Goal: Book appointment/travel/reservation

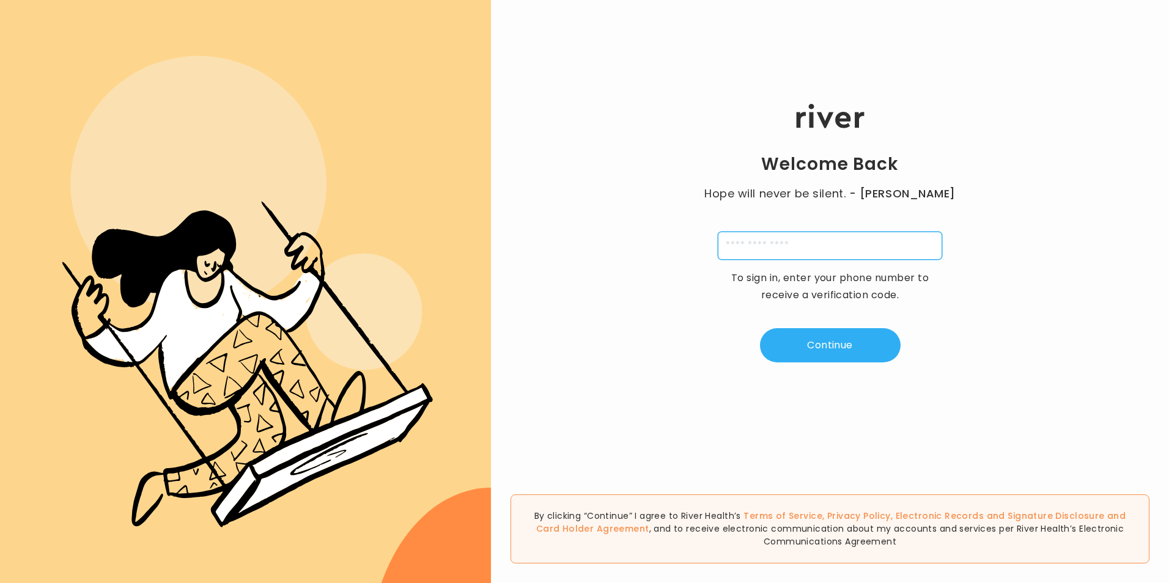
click at [803, 248] on input "tel" at bounding box center [830, 246] width 224 height 28
type input "**********"
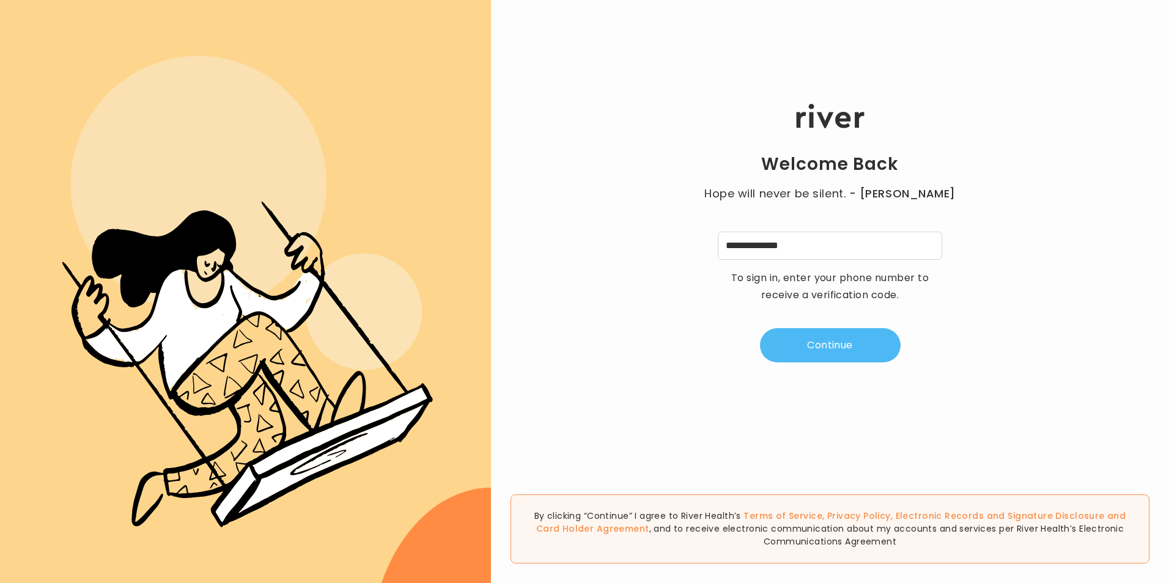
click at [828, 361] on button "Continue" at bounding box center [830, 345] width 141 height 34
type input "*"
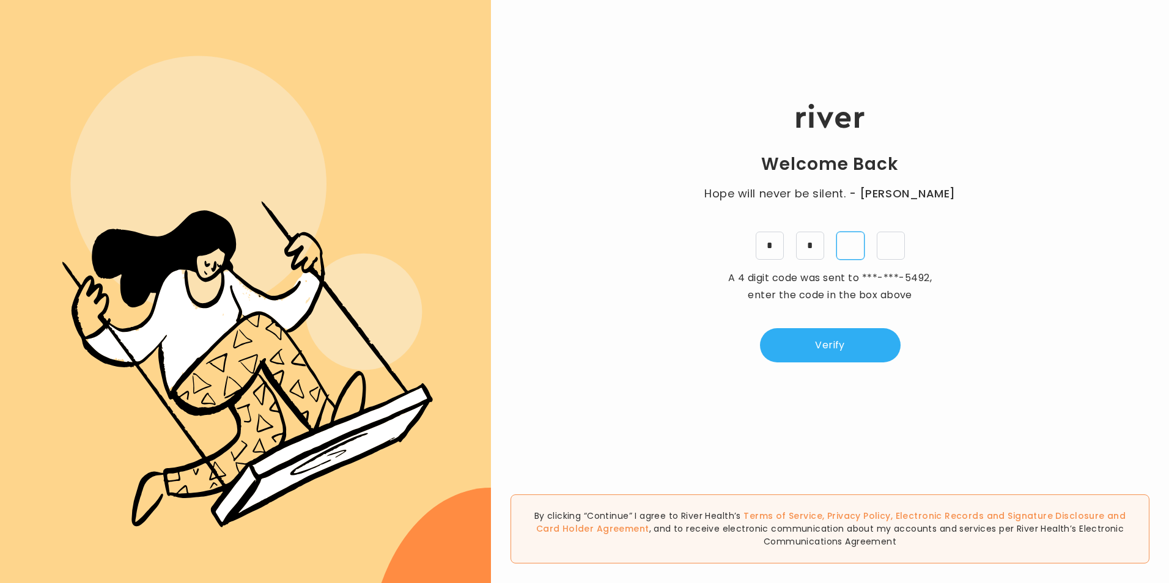
type input "*"
click at [868, 356] on button "Verify" at bounding box center [830, 345] width 141 height 34
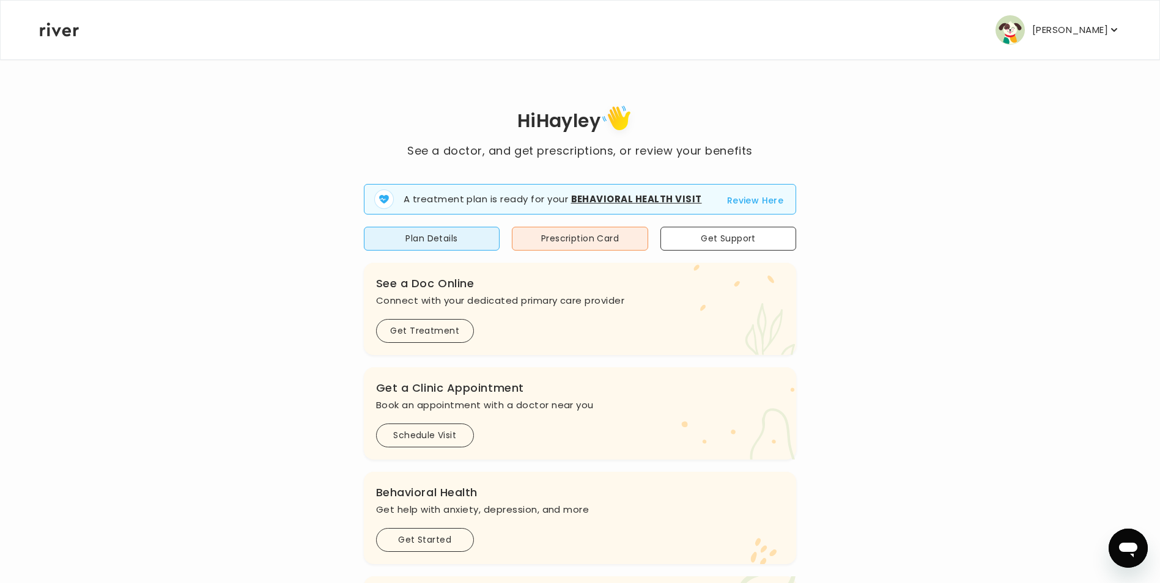
click at [742, 200] on button "Review Here" at bounding box center [755, 200] width 57 height 15
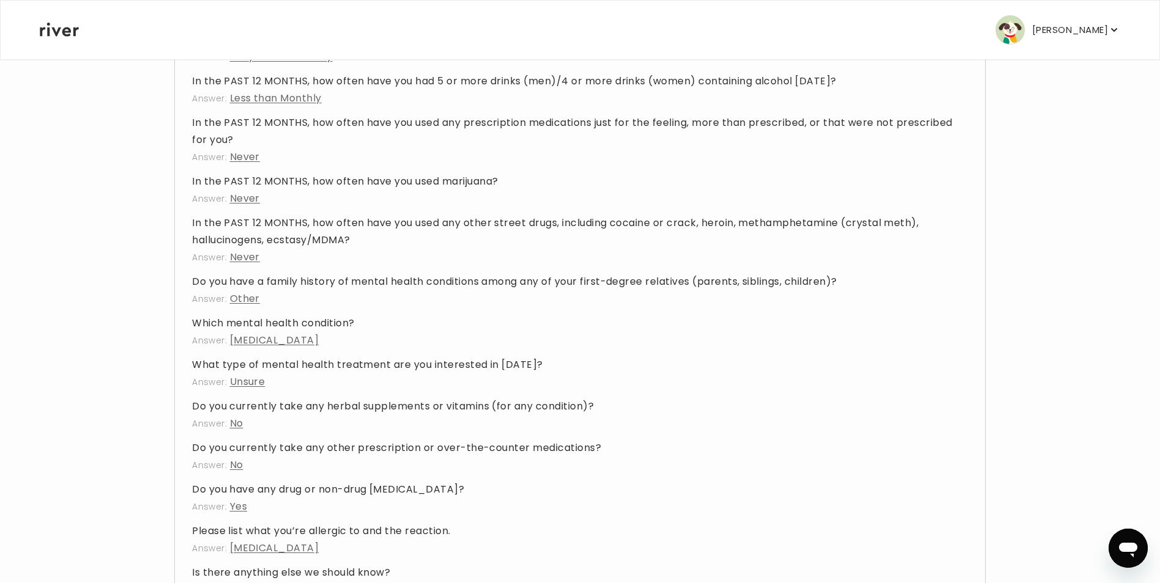
scroll to position [1741, 0]
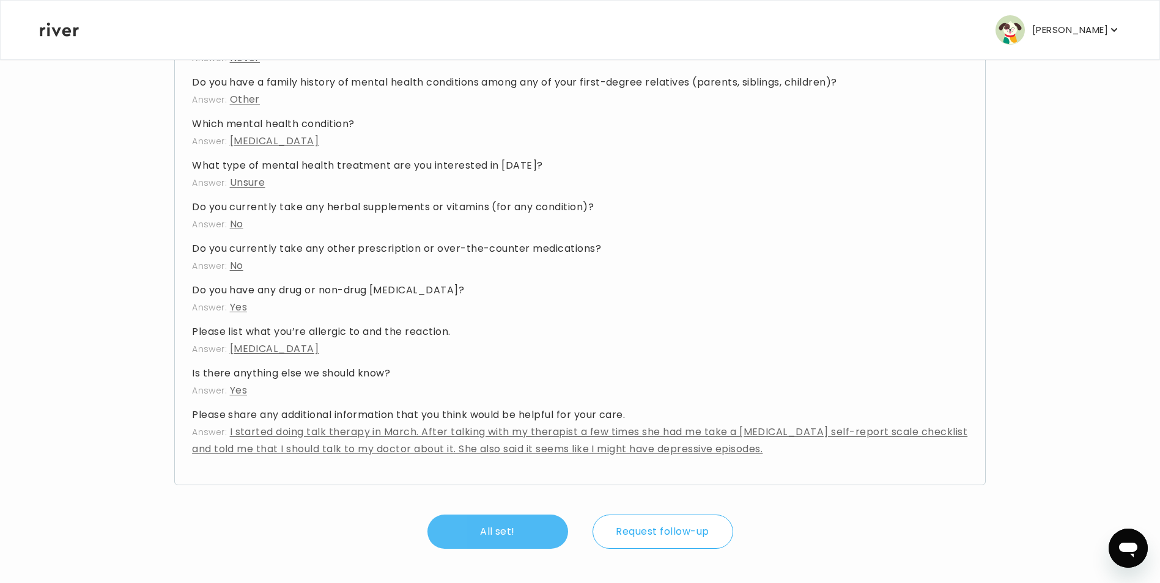
click at [500, 532] on button "All set!" at bounding box center [497, 532] width 141 height 34
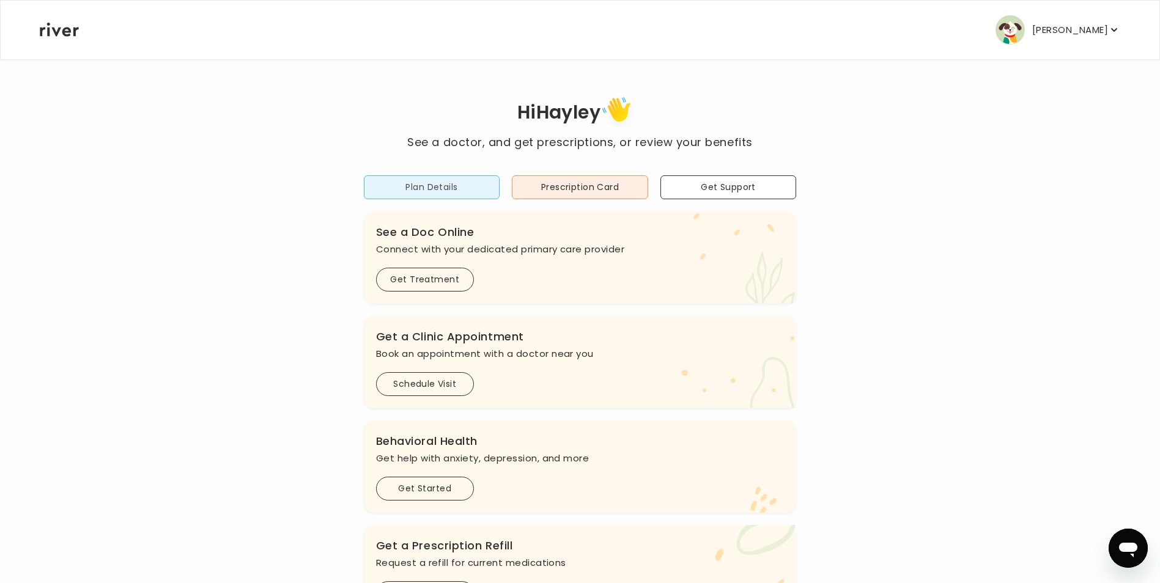
click at [441, 184] on button "Plan Details" at bounding box center [432, 187] width 136 height 24
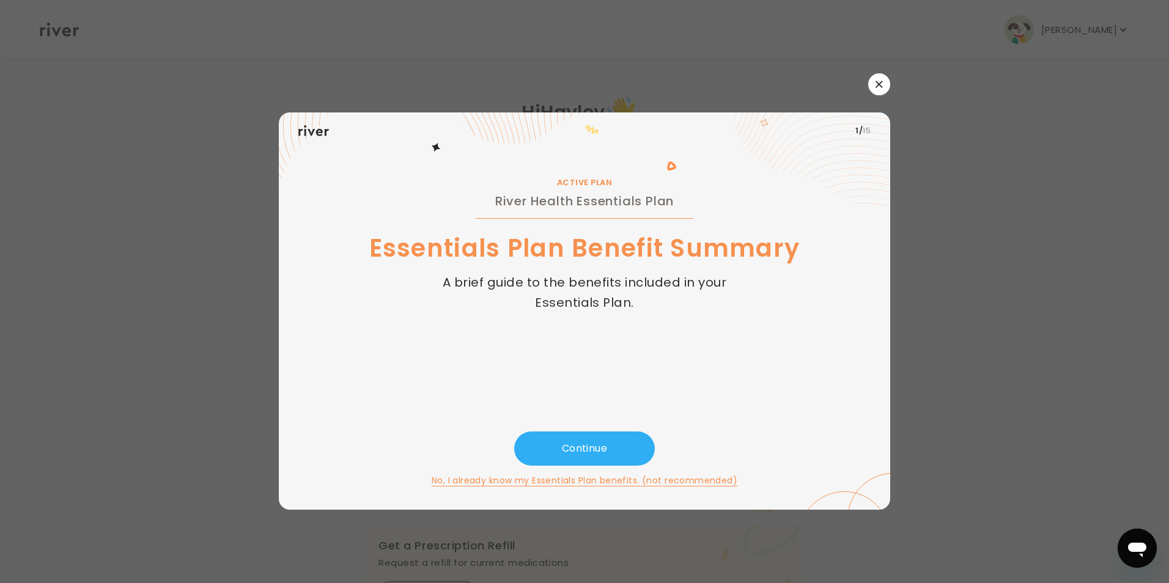
click at [877, 83] on icon "button" at bounding box center [879, 84] width 7 height 7
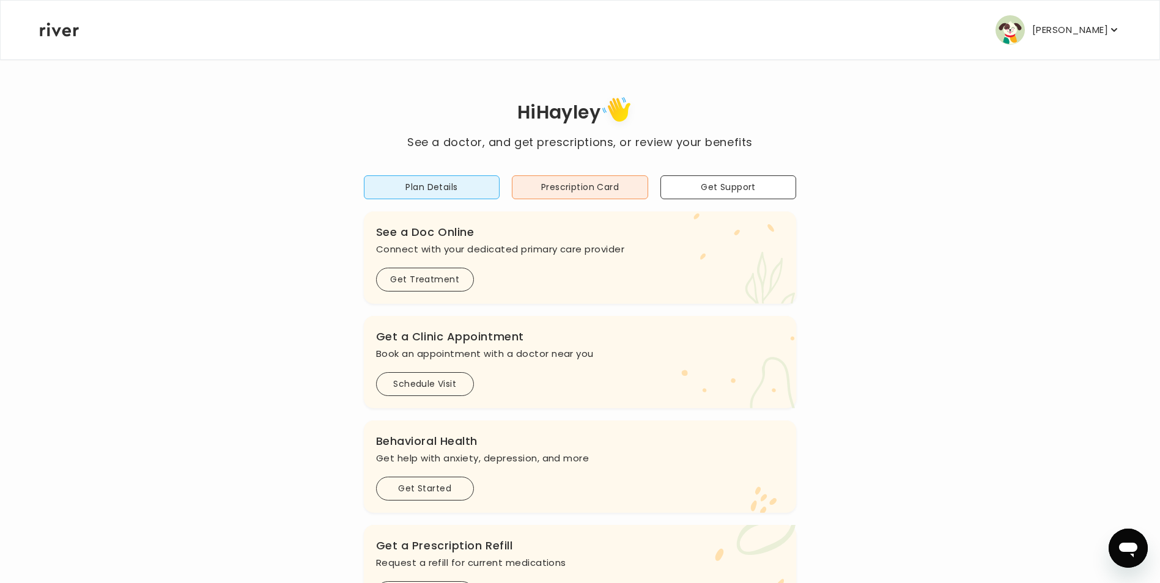
scroll to position [297, 0]
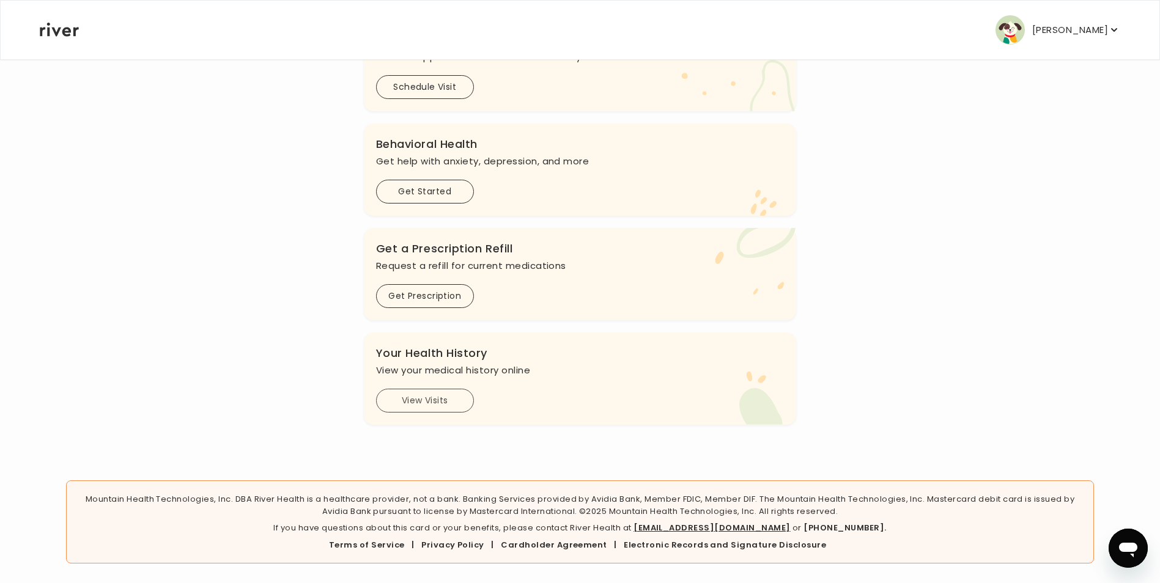
click at [433, 407] on button "View Visits" at bounding box center [425, 401] width 98 height 24
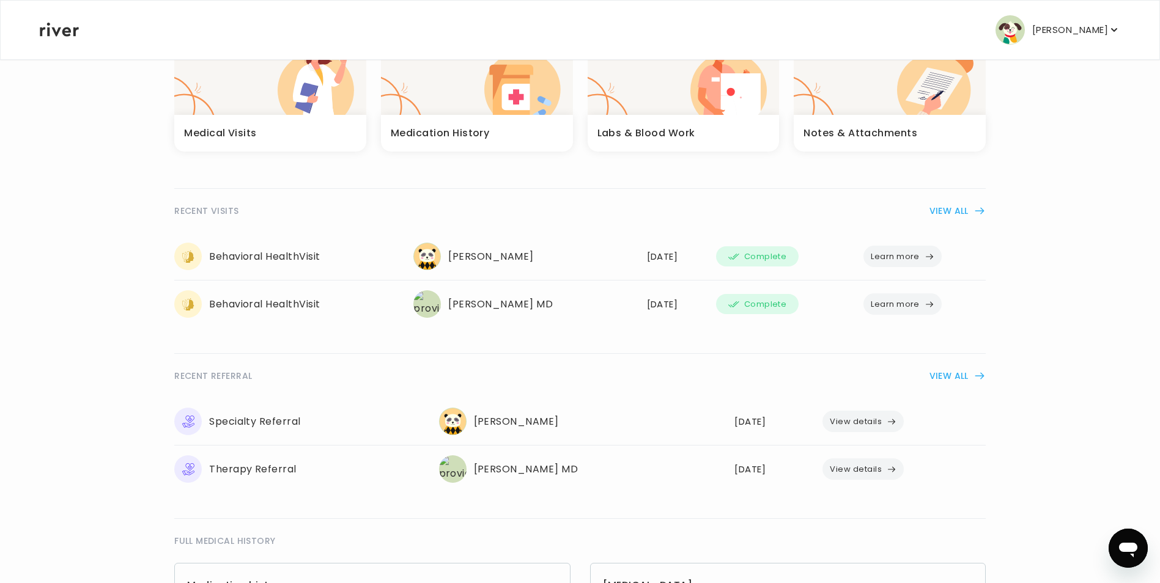
scroll to position [122, 0]
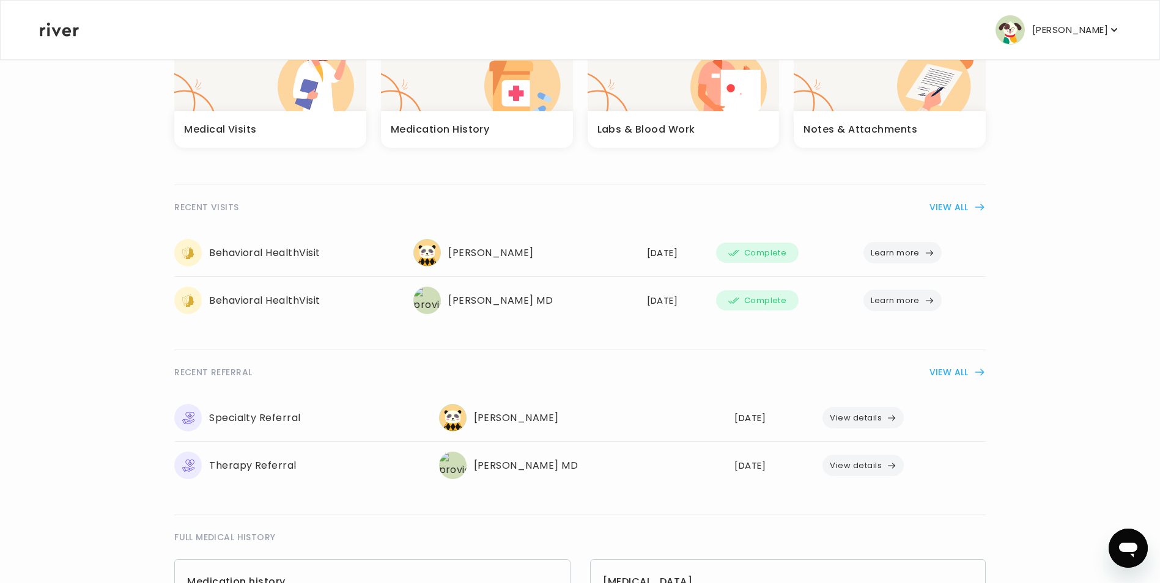
click at [886, 419] on button "View details" at bounding box center [862, 417] width 81 height 21
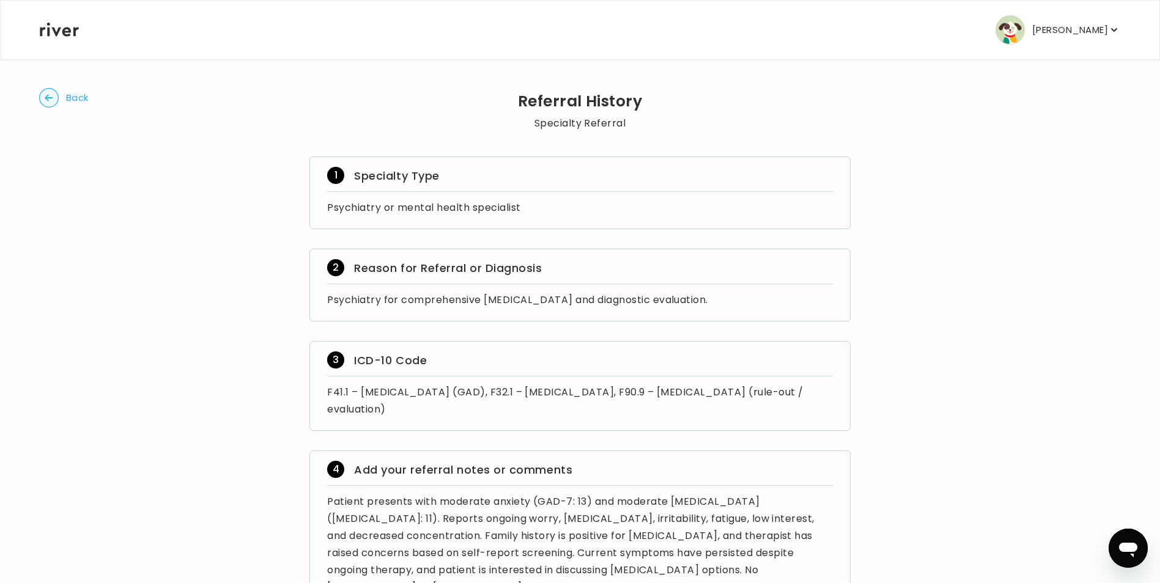
click at [51, 98] on circle "button" at bounding box center [49, 98] width 19 height 19
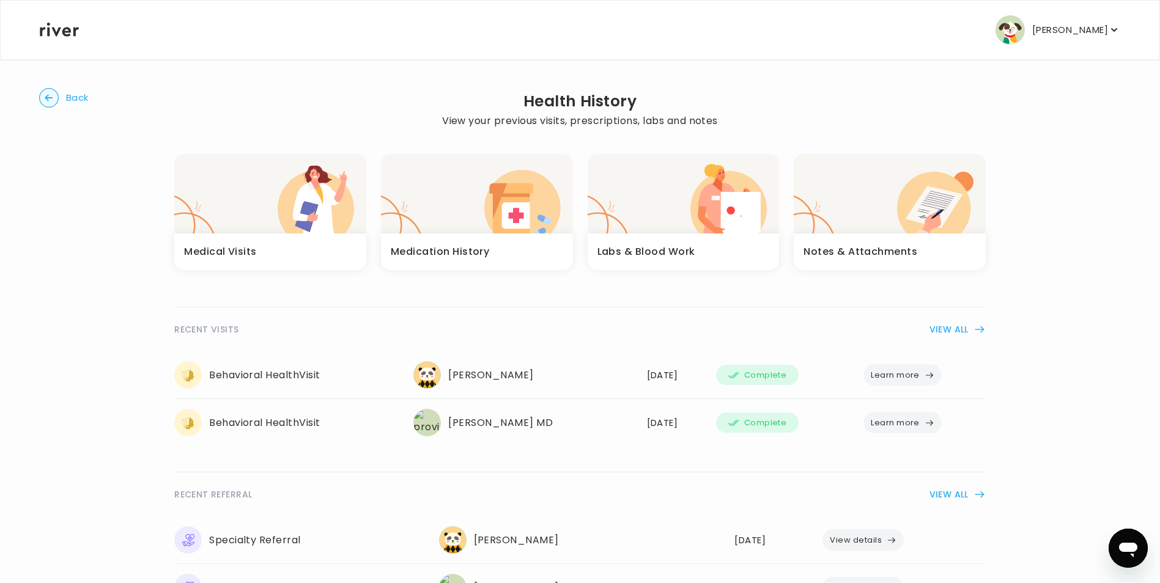
click at [51, 92] on circle "button" at bounding box center [49, 98] width 19 height 19
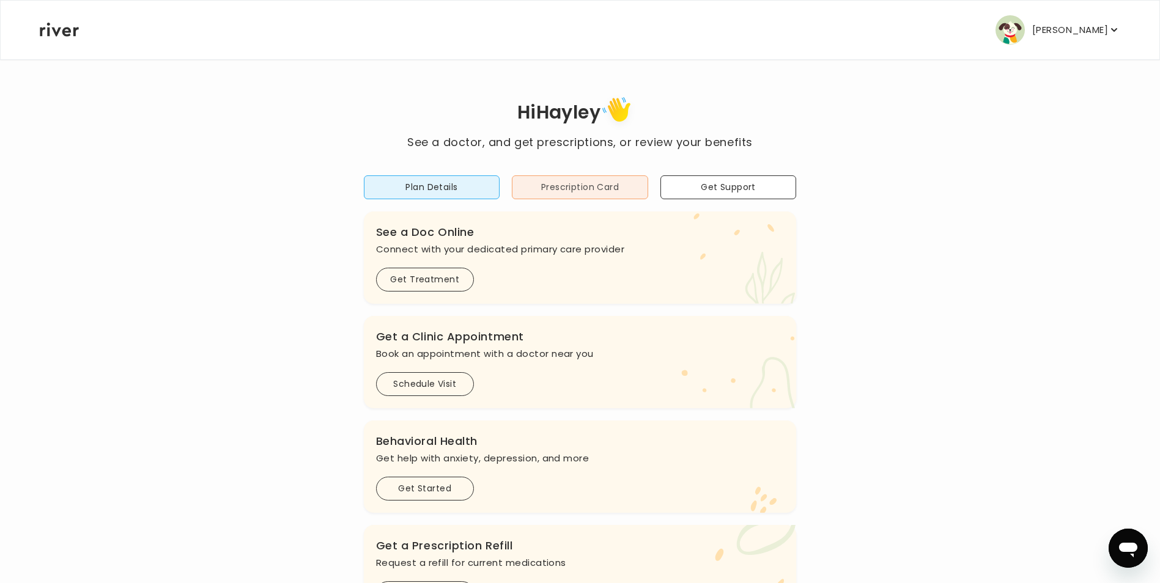
click at [594, 186] on button "Prescription Card" at bounding box center [580, 187] width 136 height 24
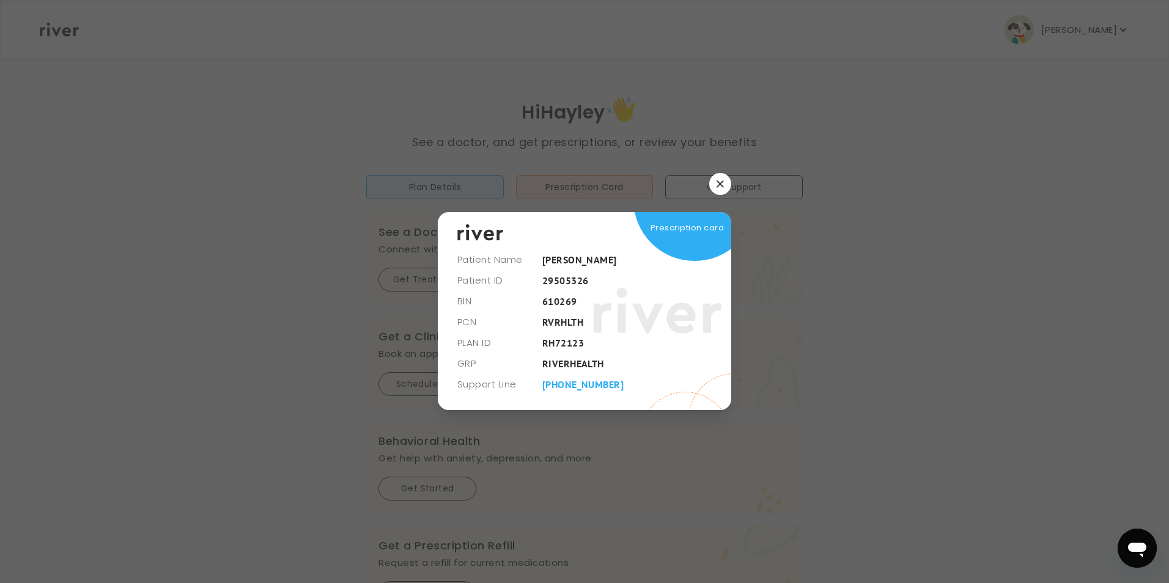
click at [723, 183] on icon "button" at bounding box center [720, 183] width 7 height 7
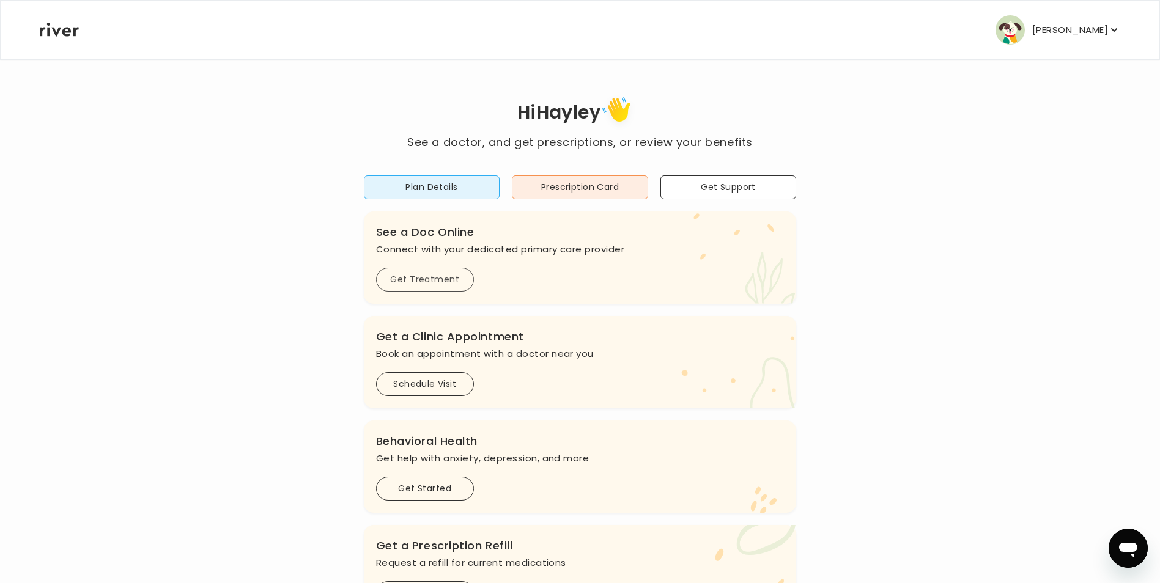
click at [440, 282] on button "Get Treatment" at bounding box center [425, 280] width 98 height 24
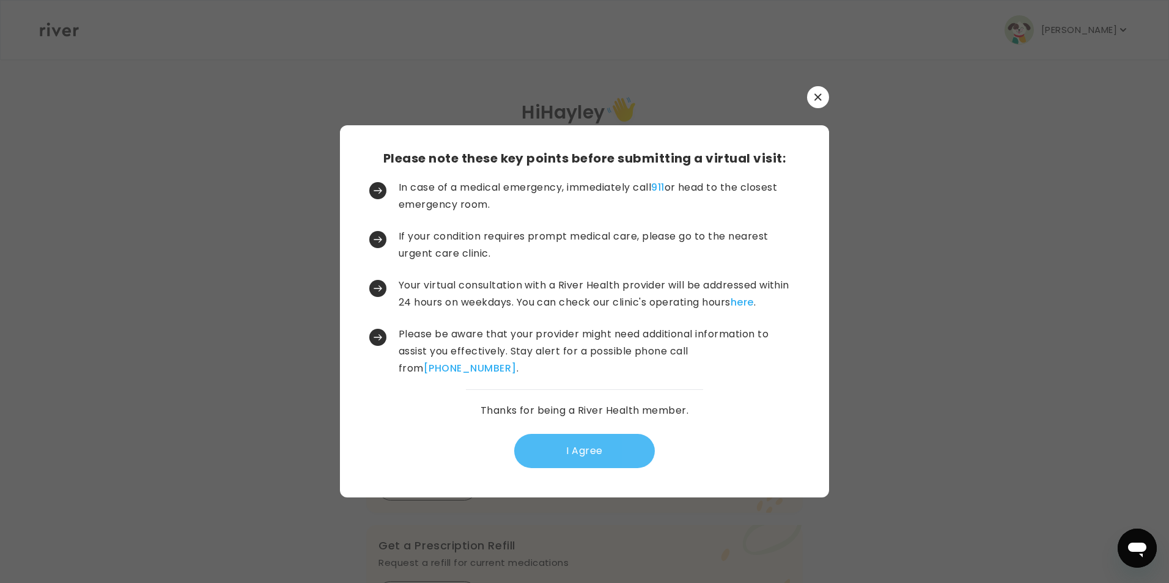
click at [575, 444] on button "I Agree" at bounding box center [584, 451] width 141 height 34
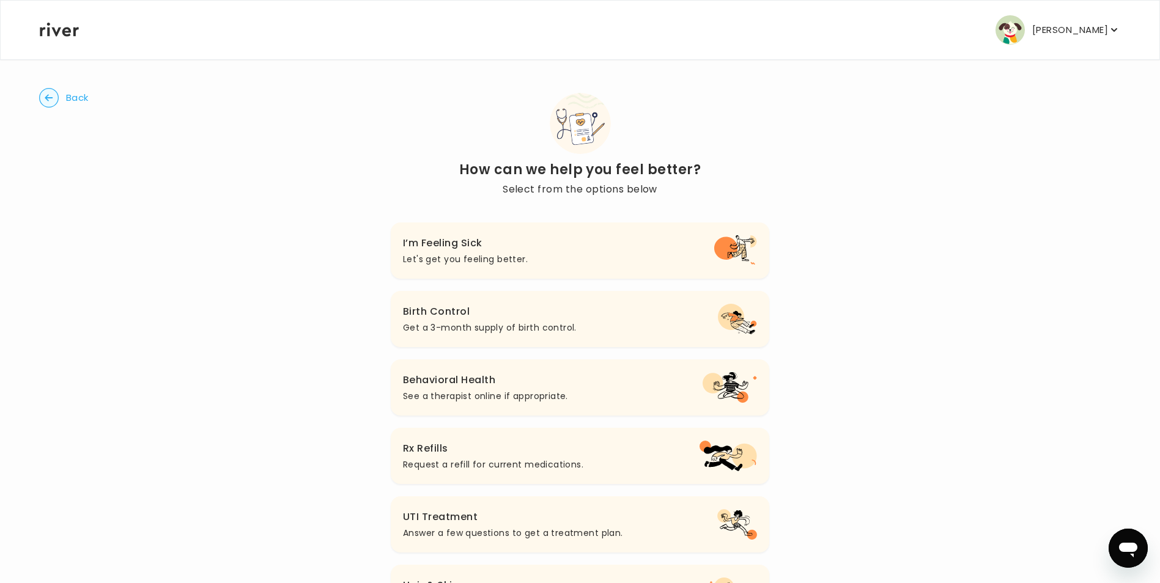
click at [61, 98] on button "Back" at bounding box center [64, 98] width 50 height 20
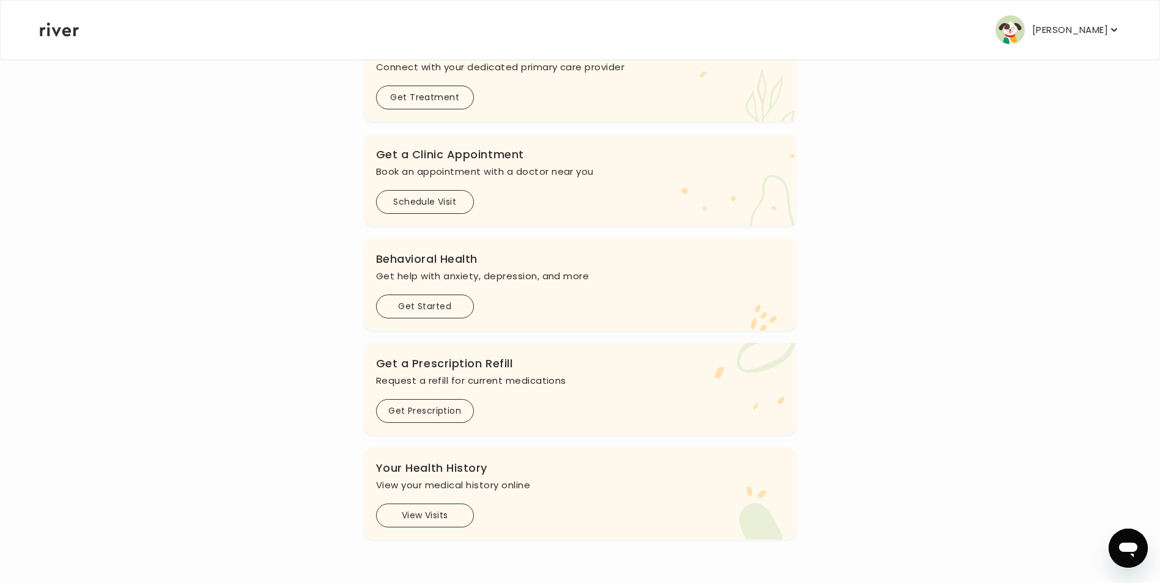
scroll to position [183, 0]
click at [443, 196] on button "Schedule Visit" at bounding box center [425, 201] width 98 height 24
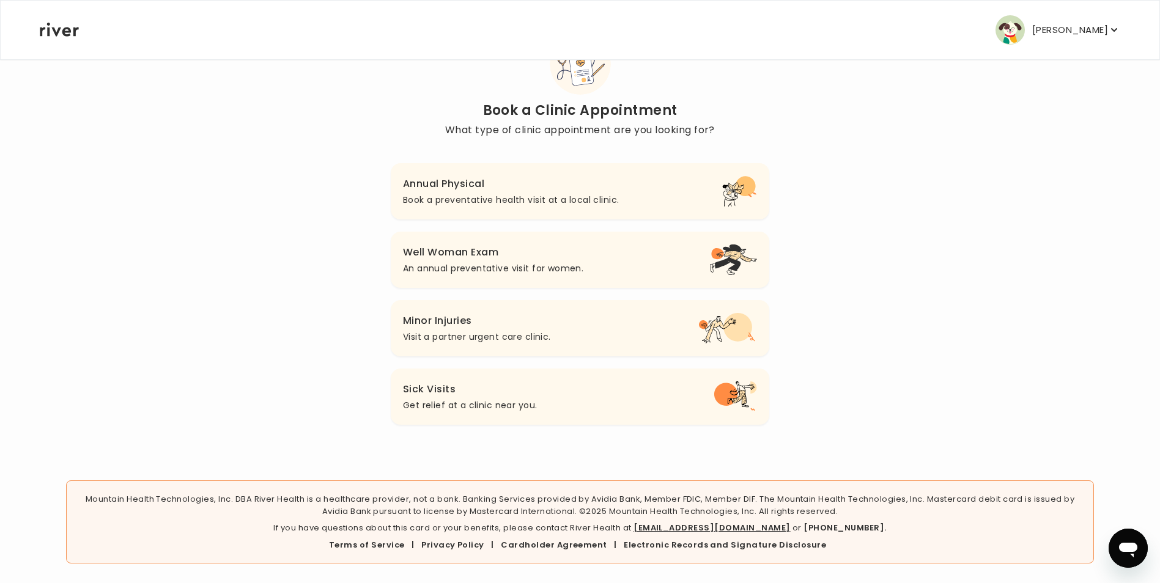
scroll to position [59, 0]
click at [573, 255] on h3 "Well Woman Exam" at bounding box center [493, 252] width 180 height 17
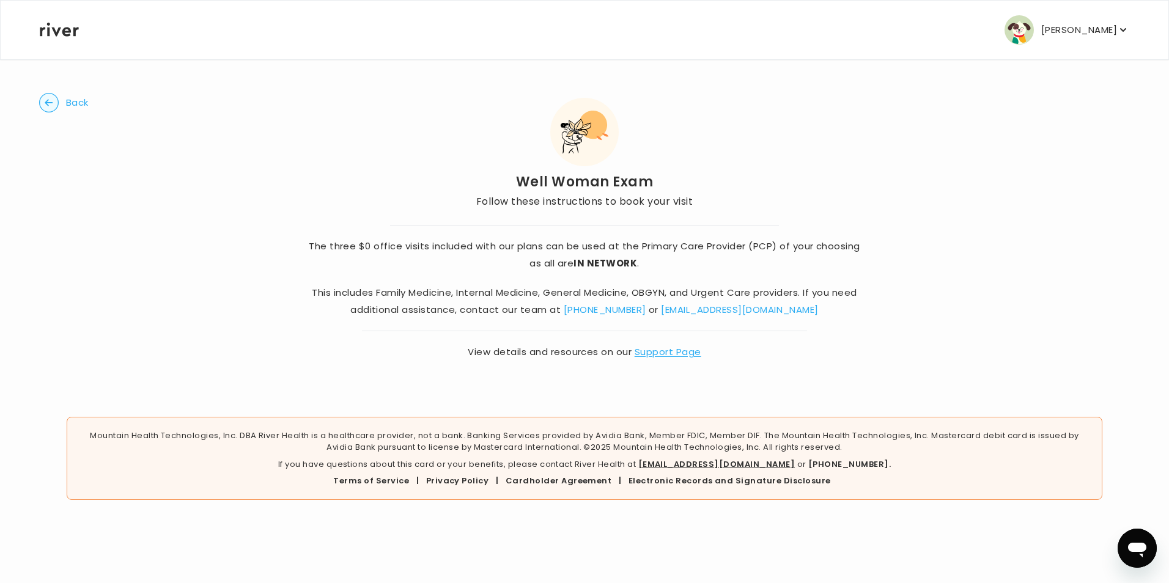
click at [56, 103] on circle "button" at bounding box center [49, 103] width 19 height 19
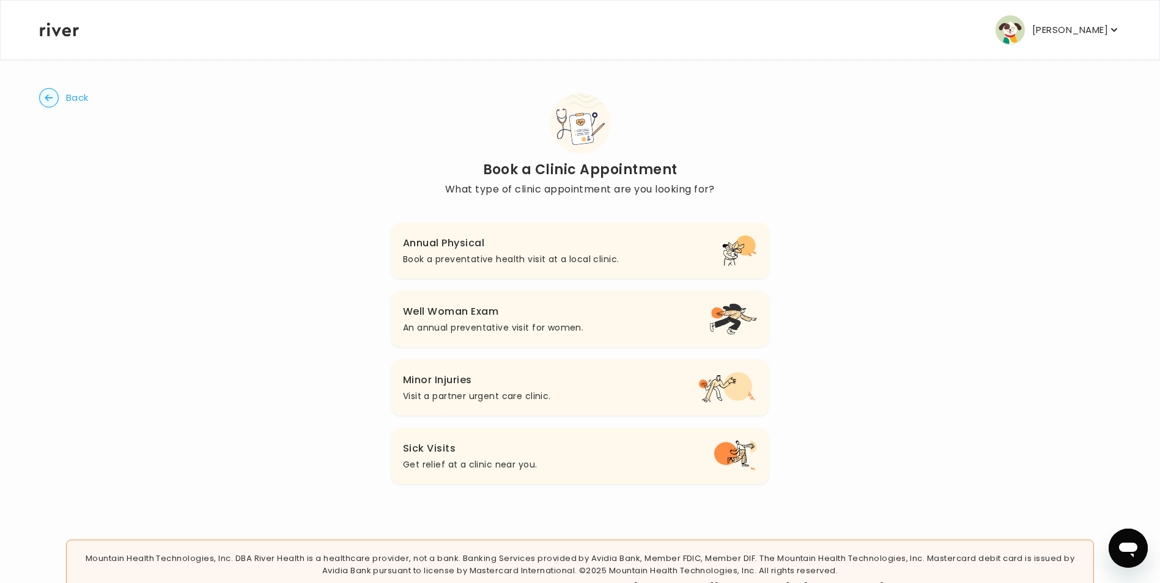
click at [53, 111] on div "Back Book a Clinic Appointment What type of clinic appointment are you looking …" at bounding box center [580, 289] width 1082 height 460
click at [52, 97] on circle "button" at bounding box center [49, 98] width 19 height 19
